Goal: Task Accomplishment & Management: Complete application form

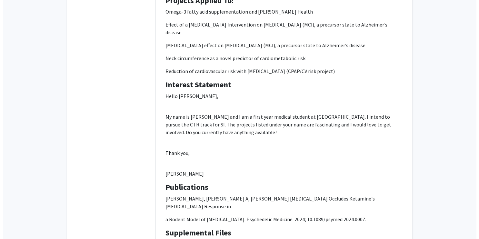
scroll to position [170, 0]
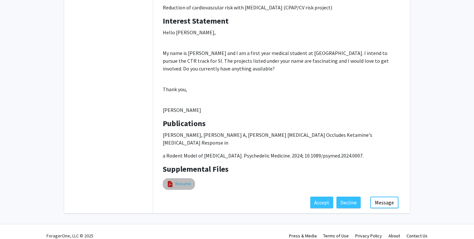
click at [187, 180] on link "Resume" at bounding box center [183, 183] width 16 height 7
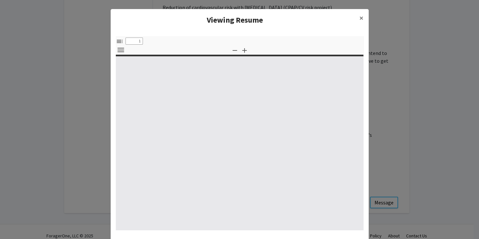
select select "custom"
type input "0"
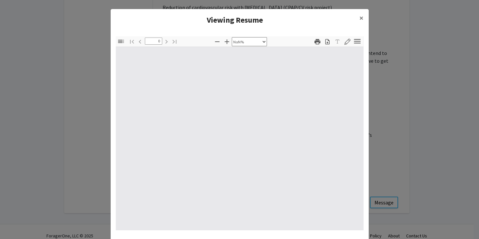
select select "auto"
type input "1"
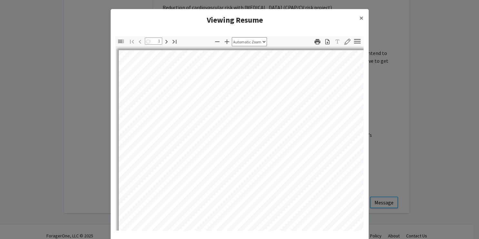
select select "auto"
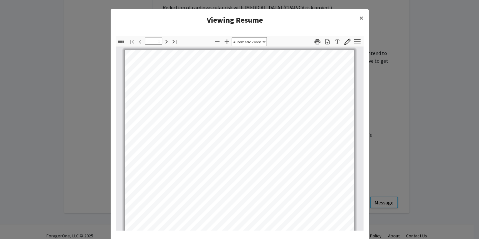
scroll to position [0, 0]
click at [360, 18] on span "×" at bounding box center [362, 18] width 4 height 10
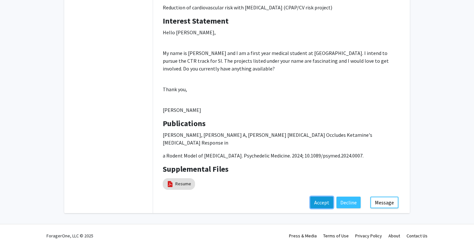
click at [324, 196] on button "Accept" at bounding box center [321, 202] width 23 height 12
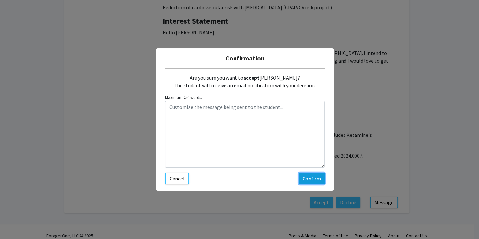
click at [307, 177] on button "Confirm" at bounding box center [312, 178] width 26 height 12
